Goal: Task Accomplishment & Management: Manage account settings

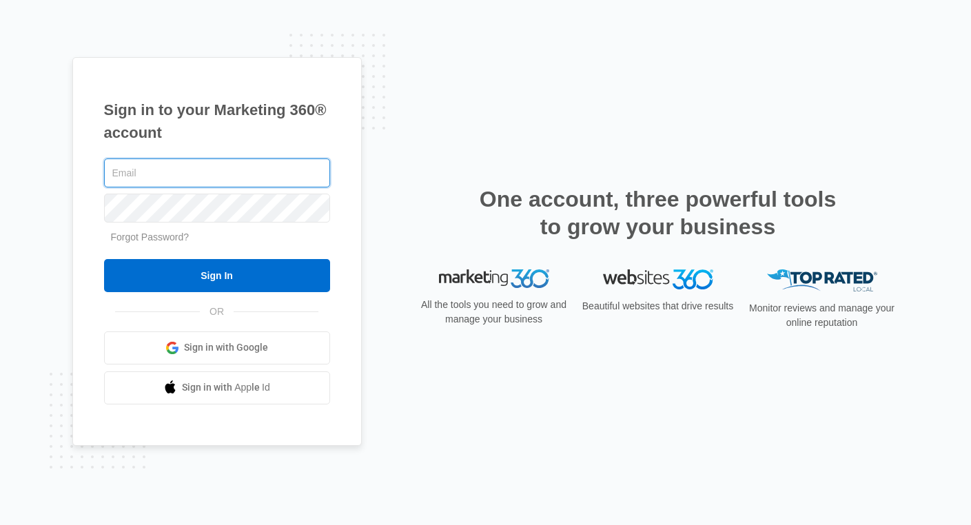
type input "[EMAIL_ADDRESS][DOMAIN_NAME]"
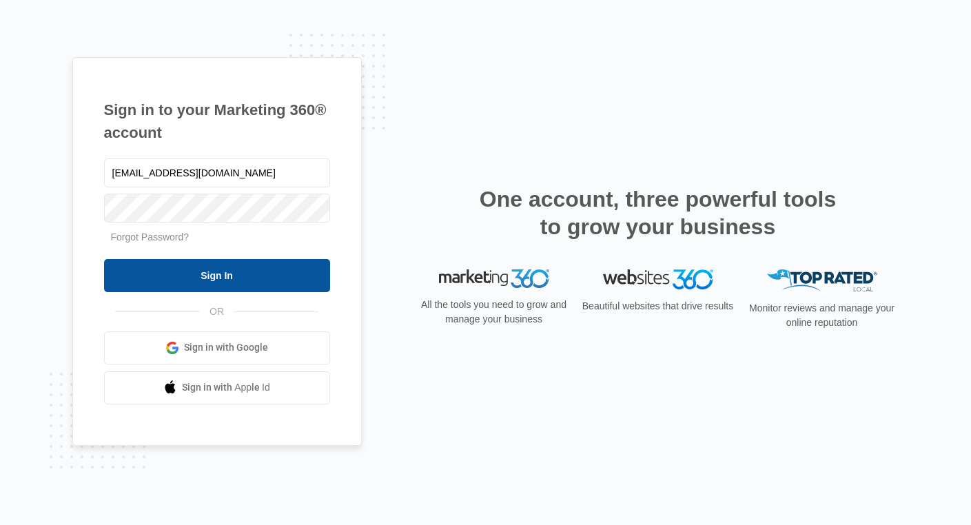
click at [227, 281] on input "Sign In" at bounding box center [217, 275] width 226 height 33
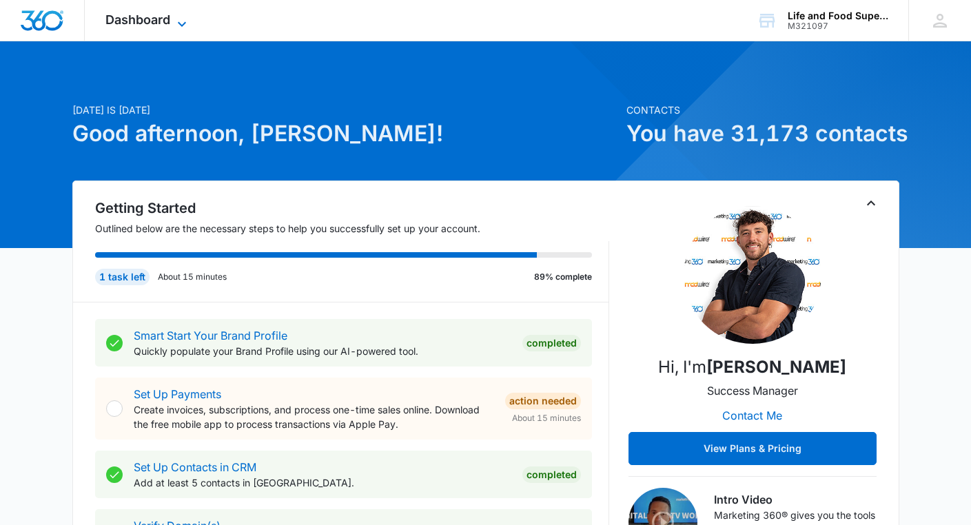
click at [166, 17] on span "Dashboard" at bounding box center [137, 19] width 65 height 14
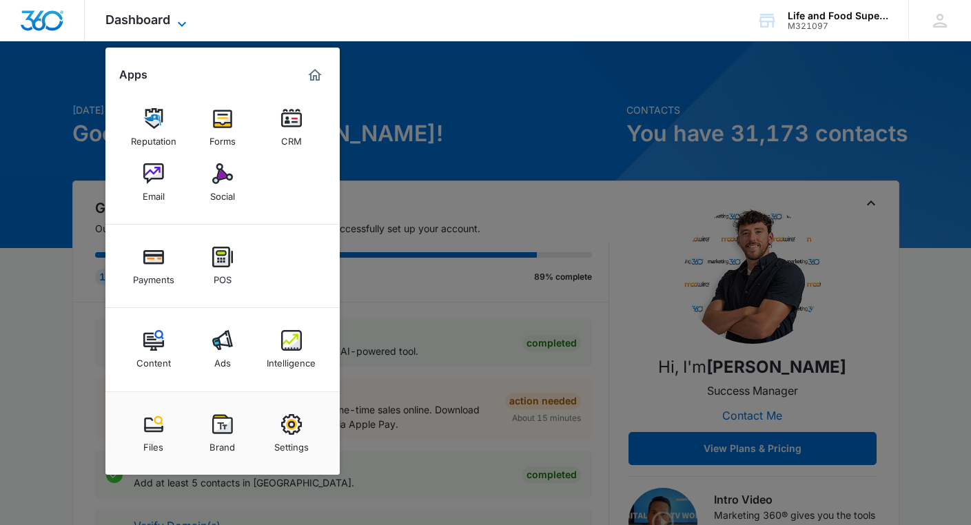
click at [166, 17] on span "Dashboard" at bounding box center [137, 19] width 65 height 14
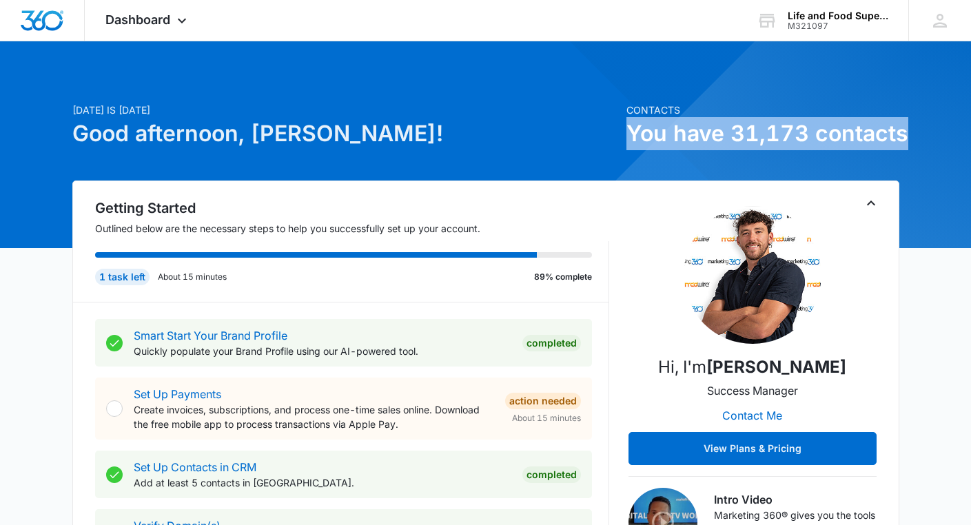
drag, startPoint x: 629, startPoint y: 130, endPoint x: 901, endPoint y: 149, distance: 273.6
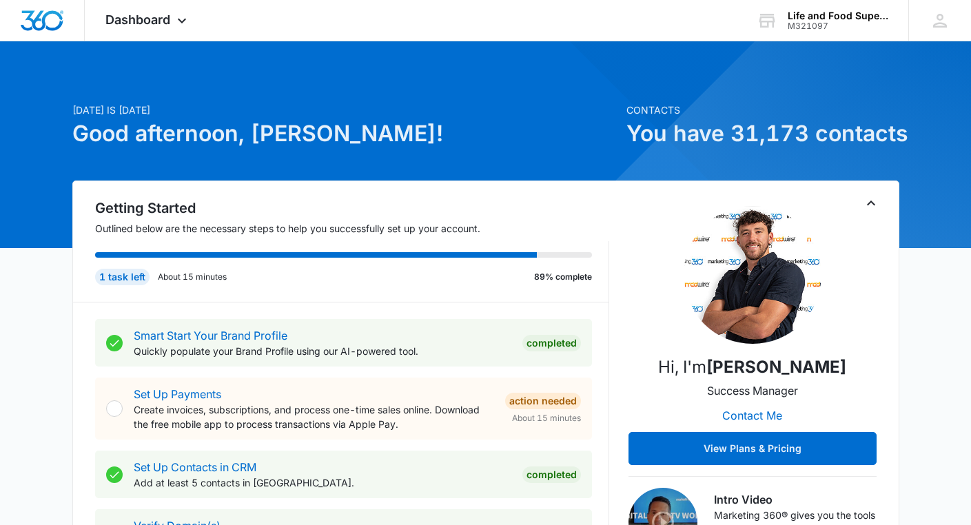
click at [805, 132] on h1 "You have 31,173 contacts" at bounding box center [762, 133] width 273 height 33
click at [159, 21] on span "Dashboard" at bounding box center [137, 19] width 65 height 14
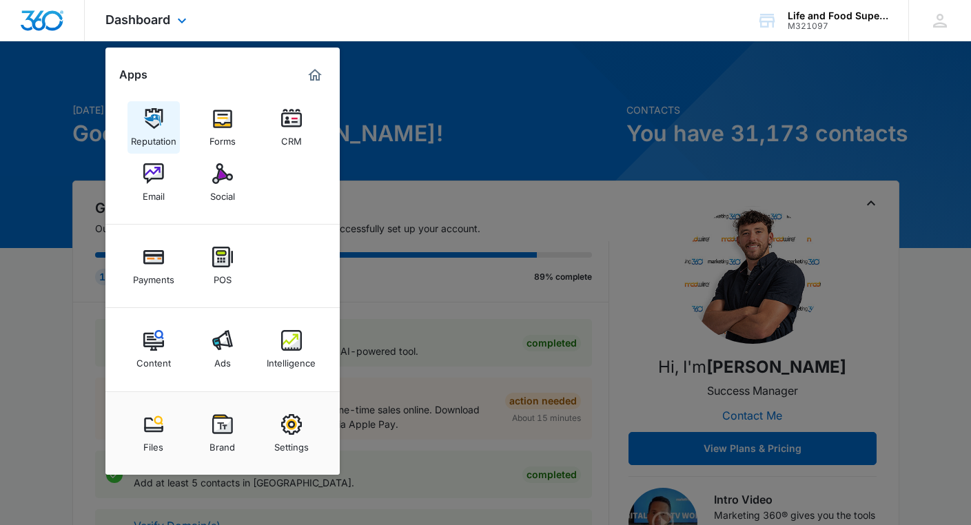
click at [164, 125] on link "Reputation" at bounding box center [153, 127] width 52 height 52
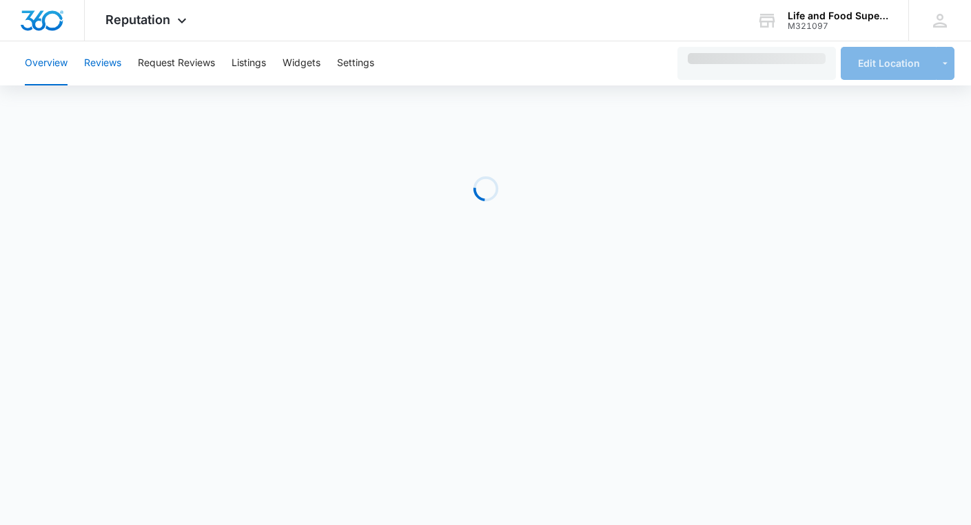
click at [110, 76] on button "Reviews" at bounding box center [102, 63] width 37 height 44
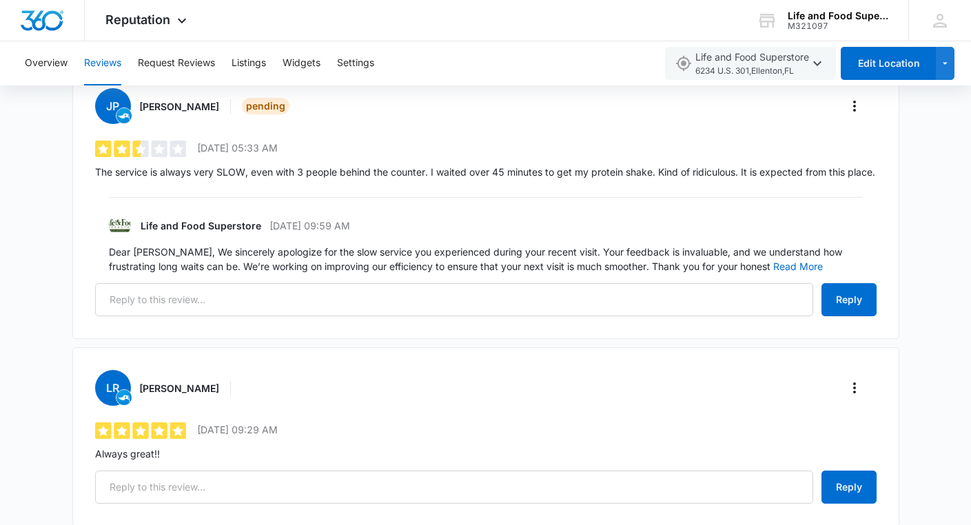
scroll to position [1361, 0]
